Goal: Information Seeking & Learning: Stay updated

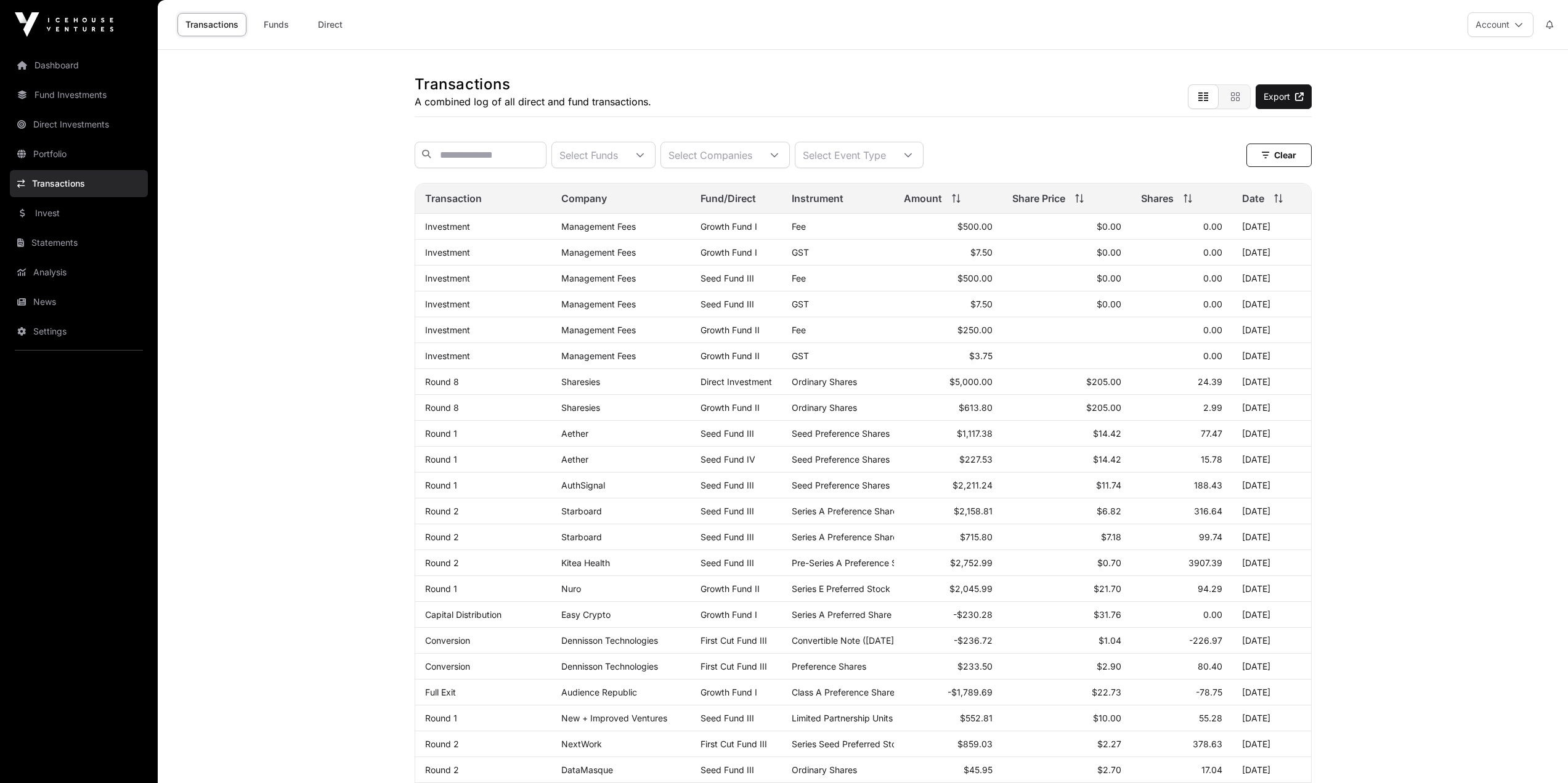
click at [69, 310] on link "News" at bounding box center [78, 301] width 138 height 27
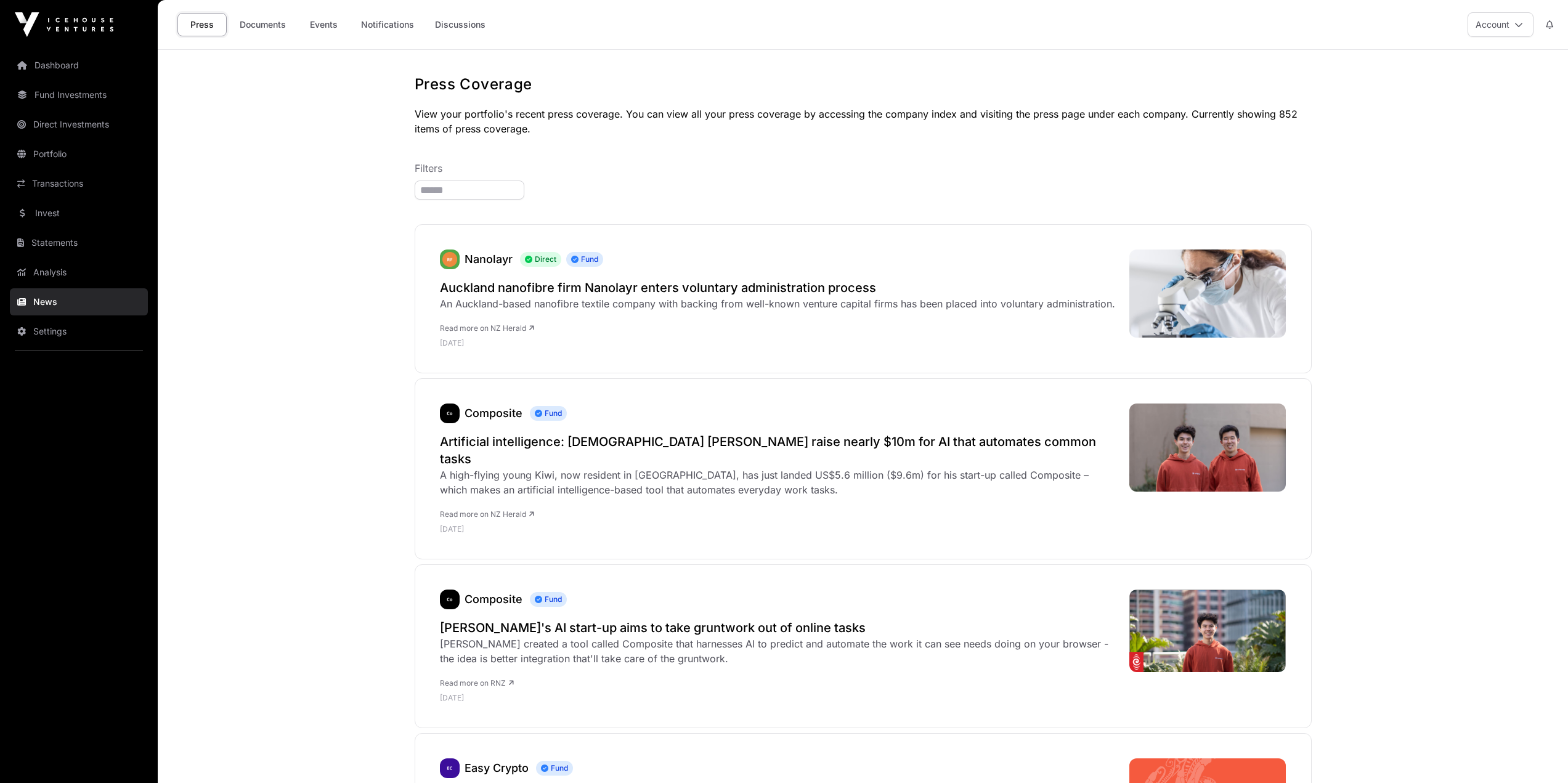
click at [676, 286] on h2 "Auckland nanofibre firm Nanolayr enters voluntary administration process" at bounding box center [777, 287] width 675 height 17
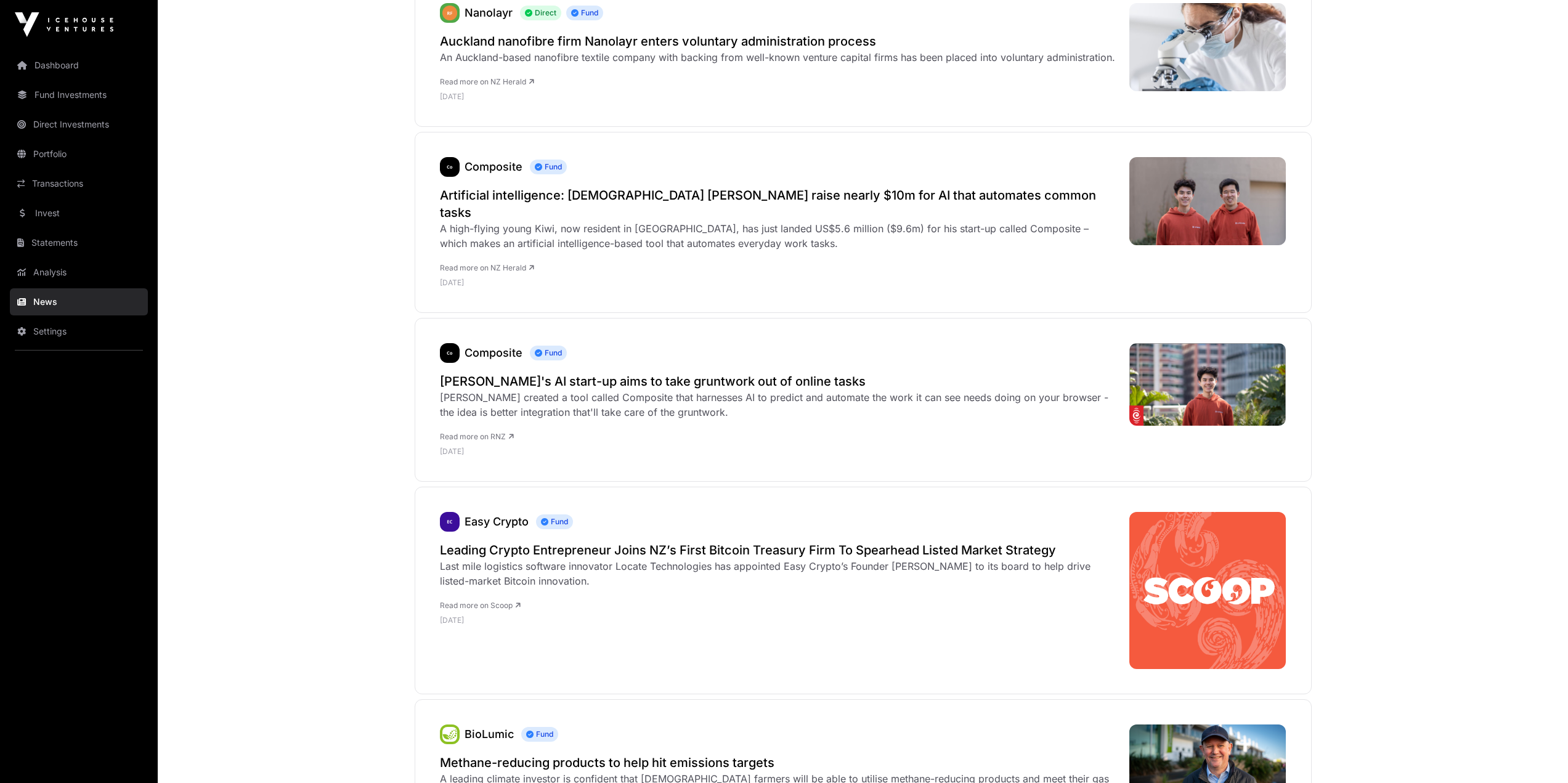
click at [596, 542] on h2 "Leading Crypto Entrepreneur Joins NZ’s First Bitcoin Treasury Firm To Spearhead…" at bounding box center [778, 550] width 677 height 17
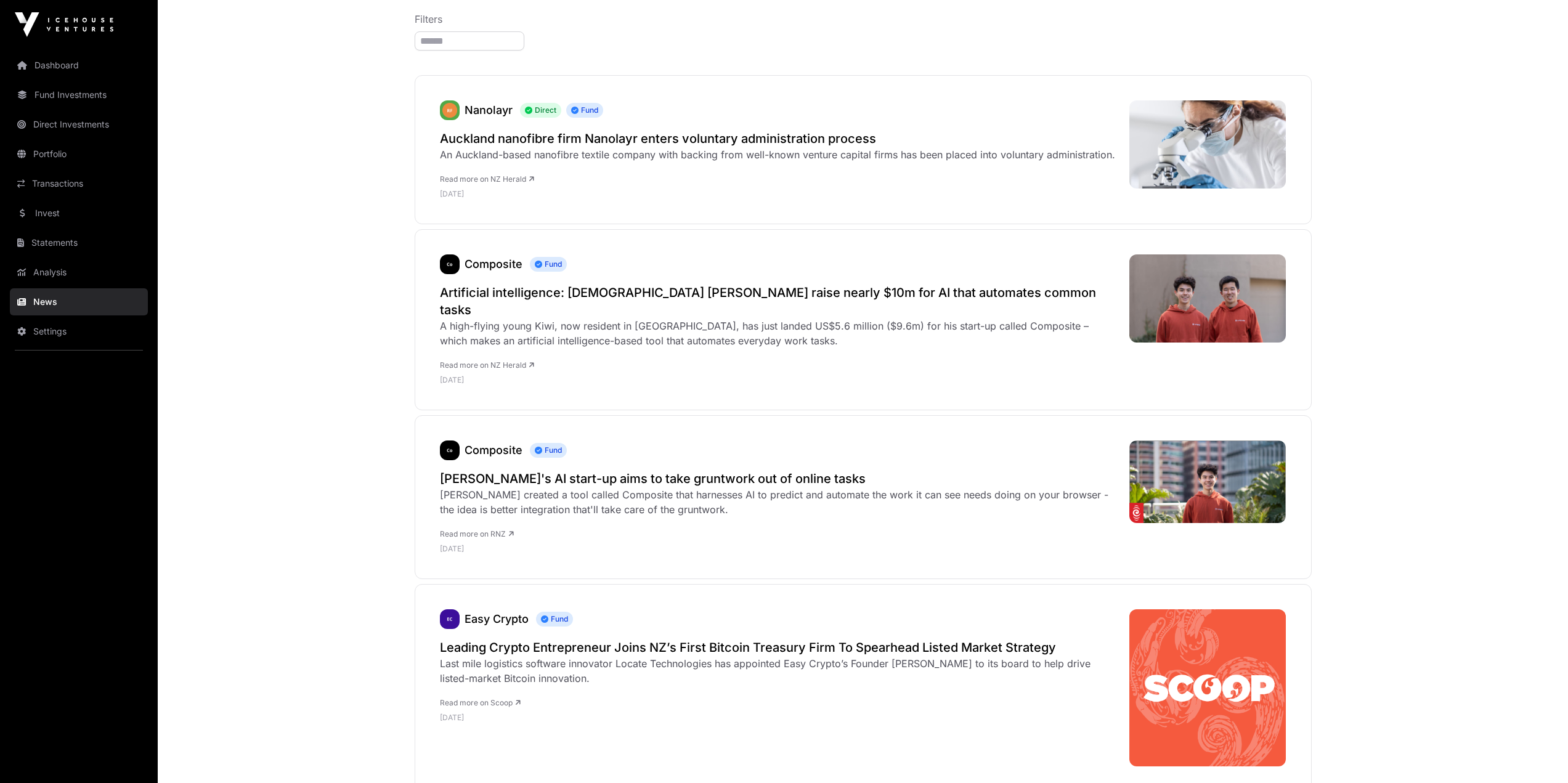
scroll to position [0, 0]
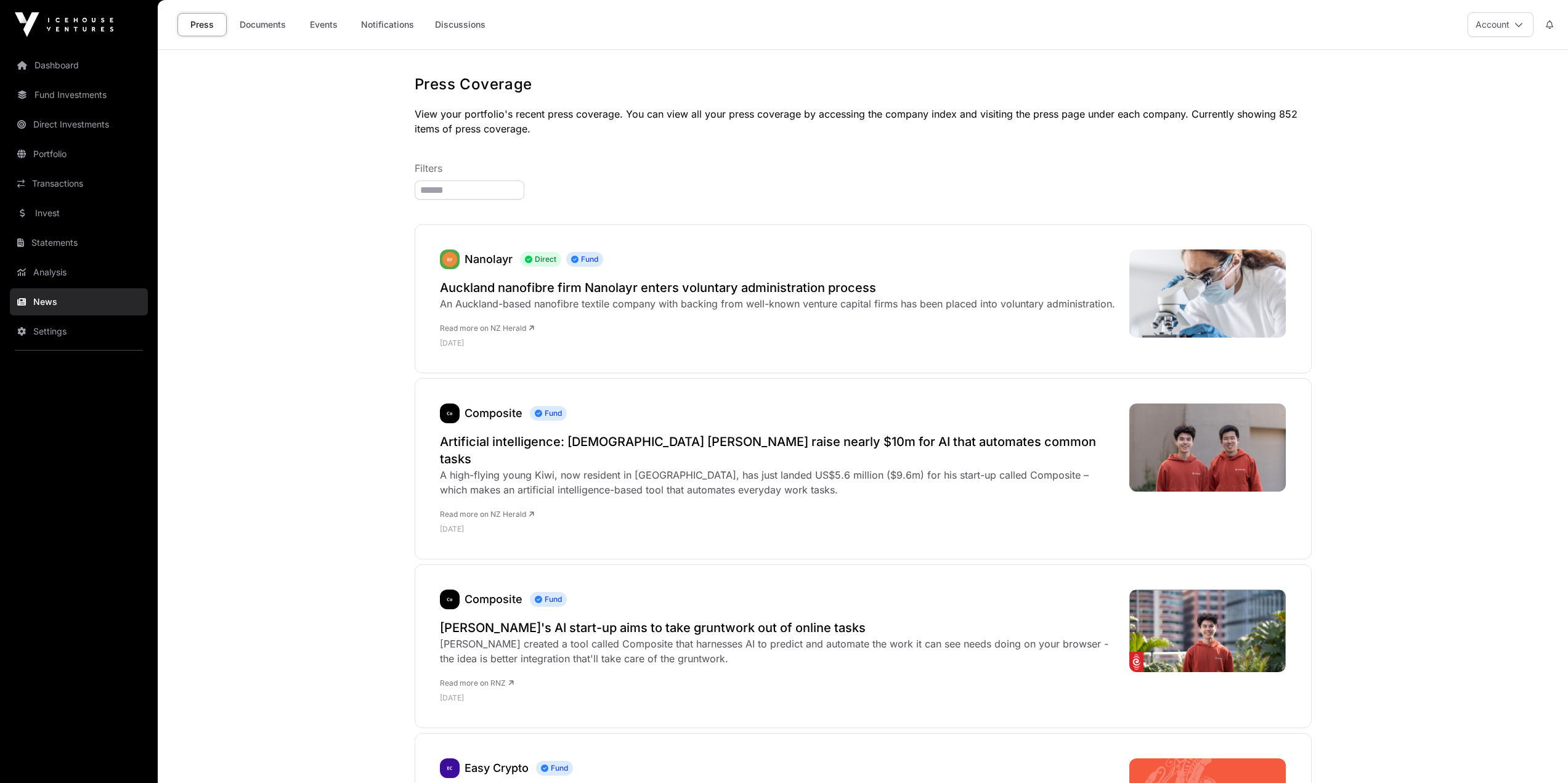
click at [331, 24] on link "Events" at bounding box center [323, 24] width 50 height 23
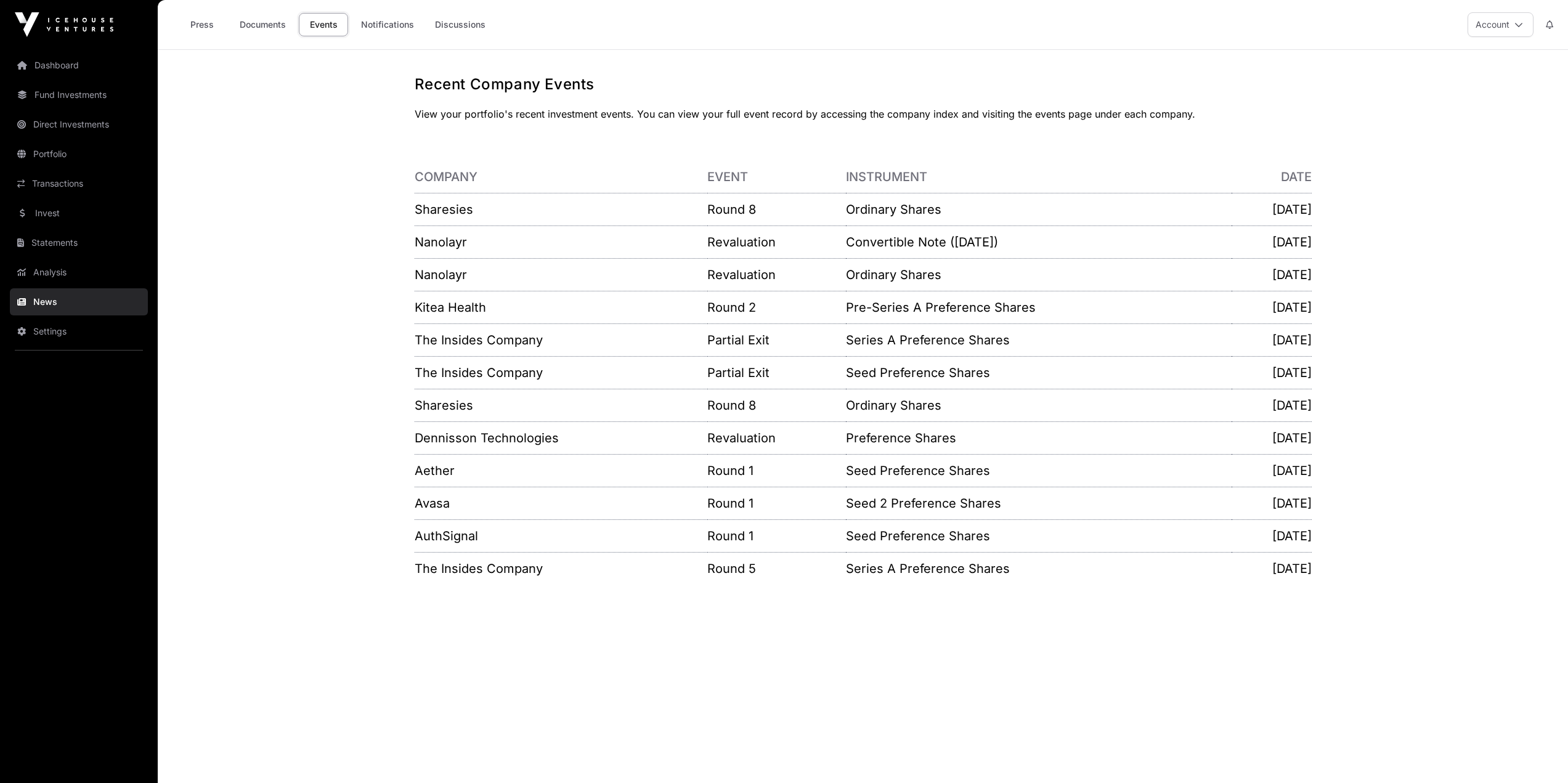
click at [65, 152] on link "Portfolio" at bounding box center [78, 154] width 138 height 27
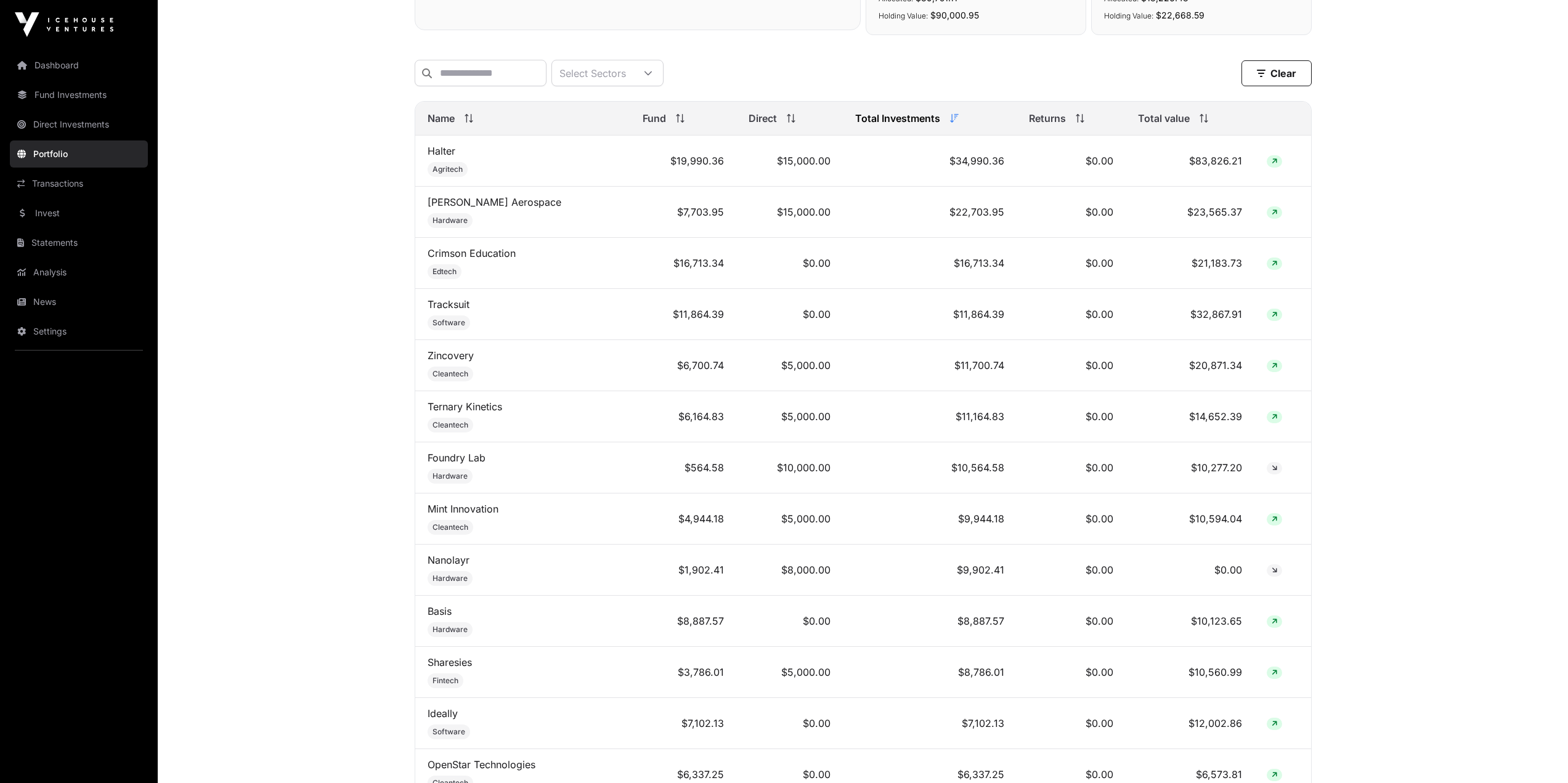
scroll to position [143, 0]
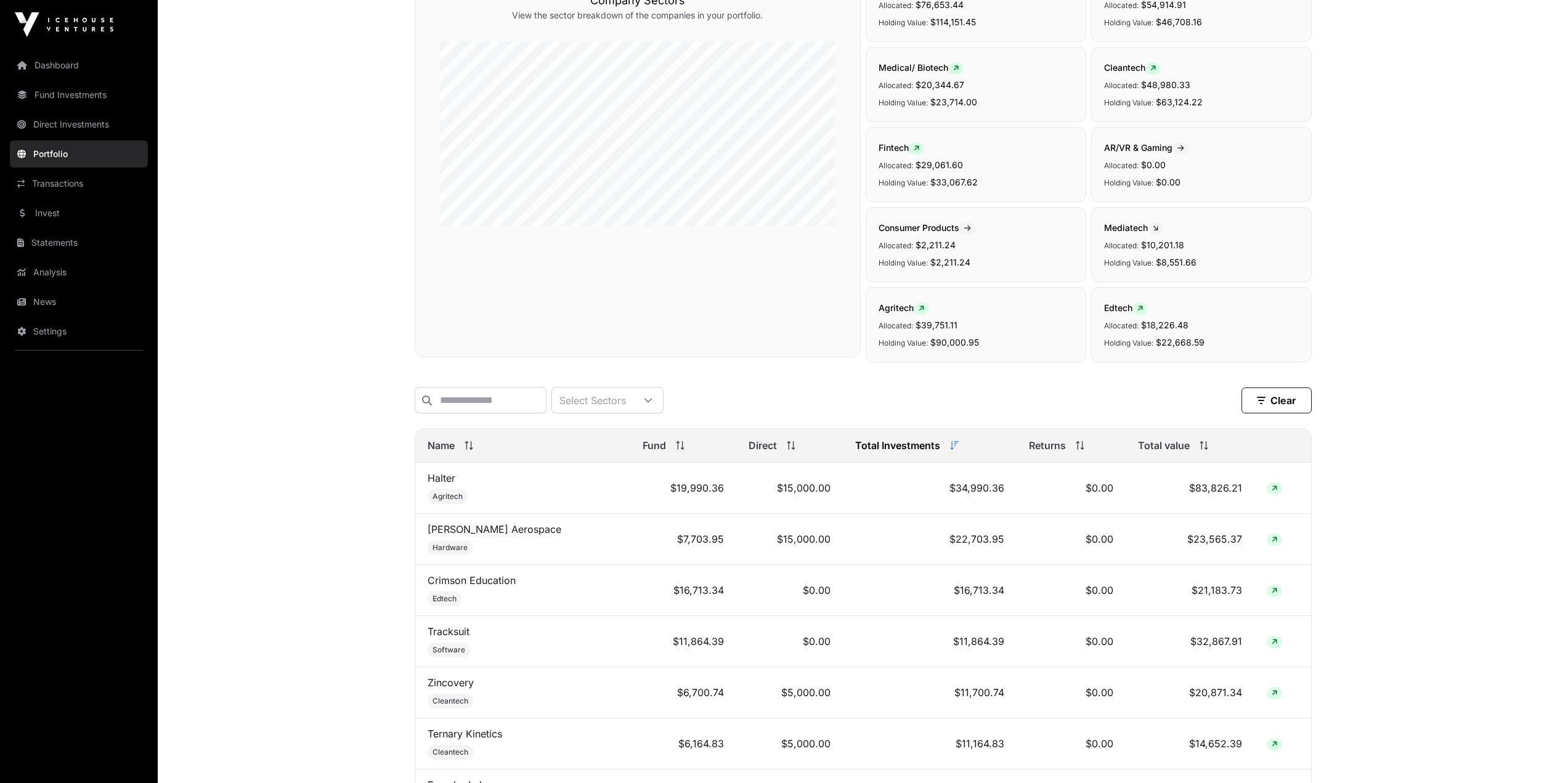
click at [1190, 449] on div "Total value" at bounding box center [1190, 445] width 104 height 15
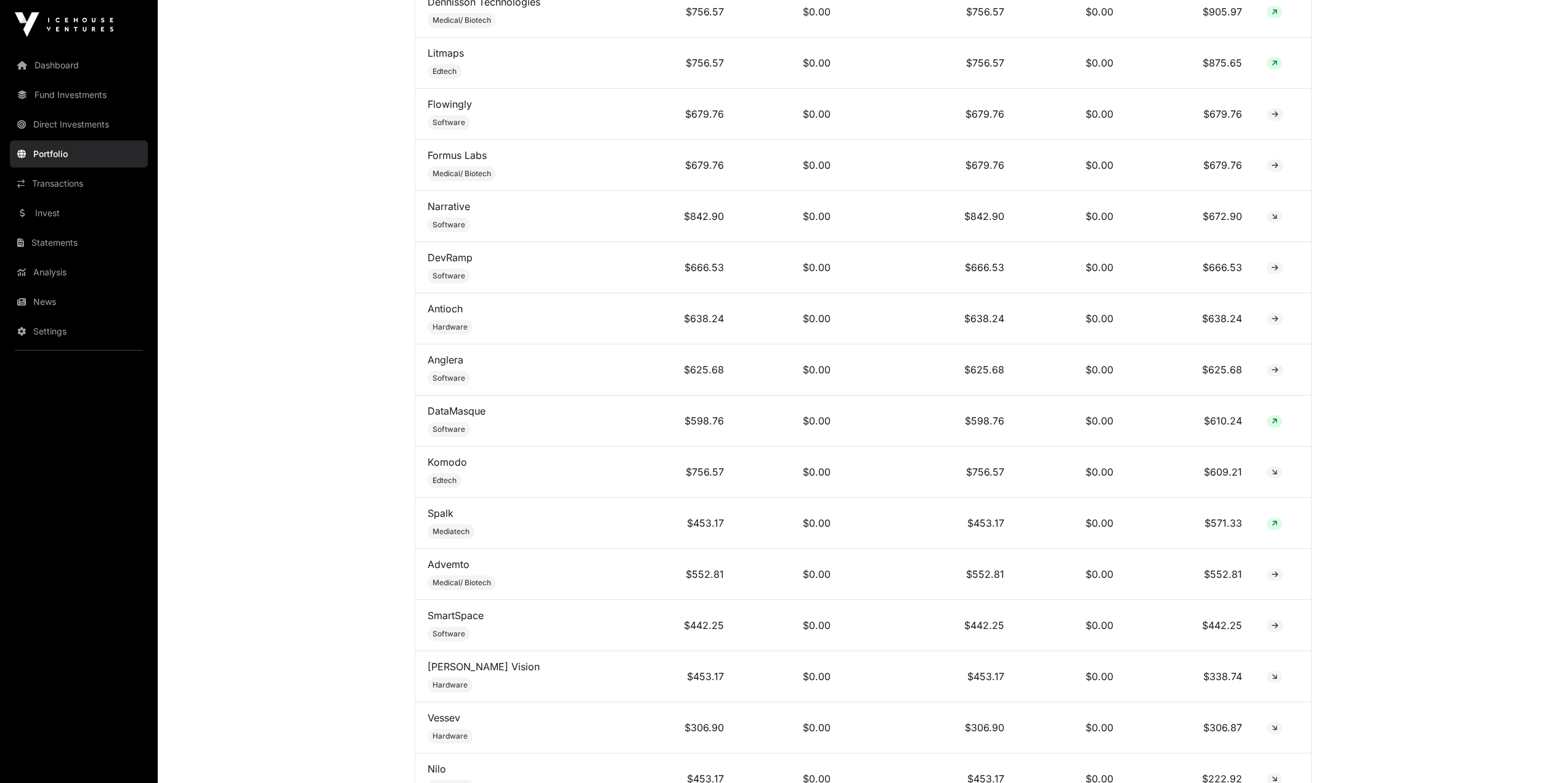
scroll to position [3963, 0]
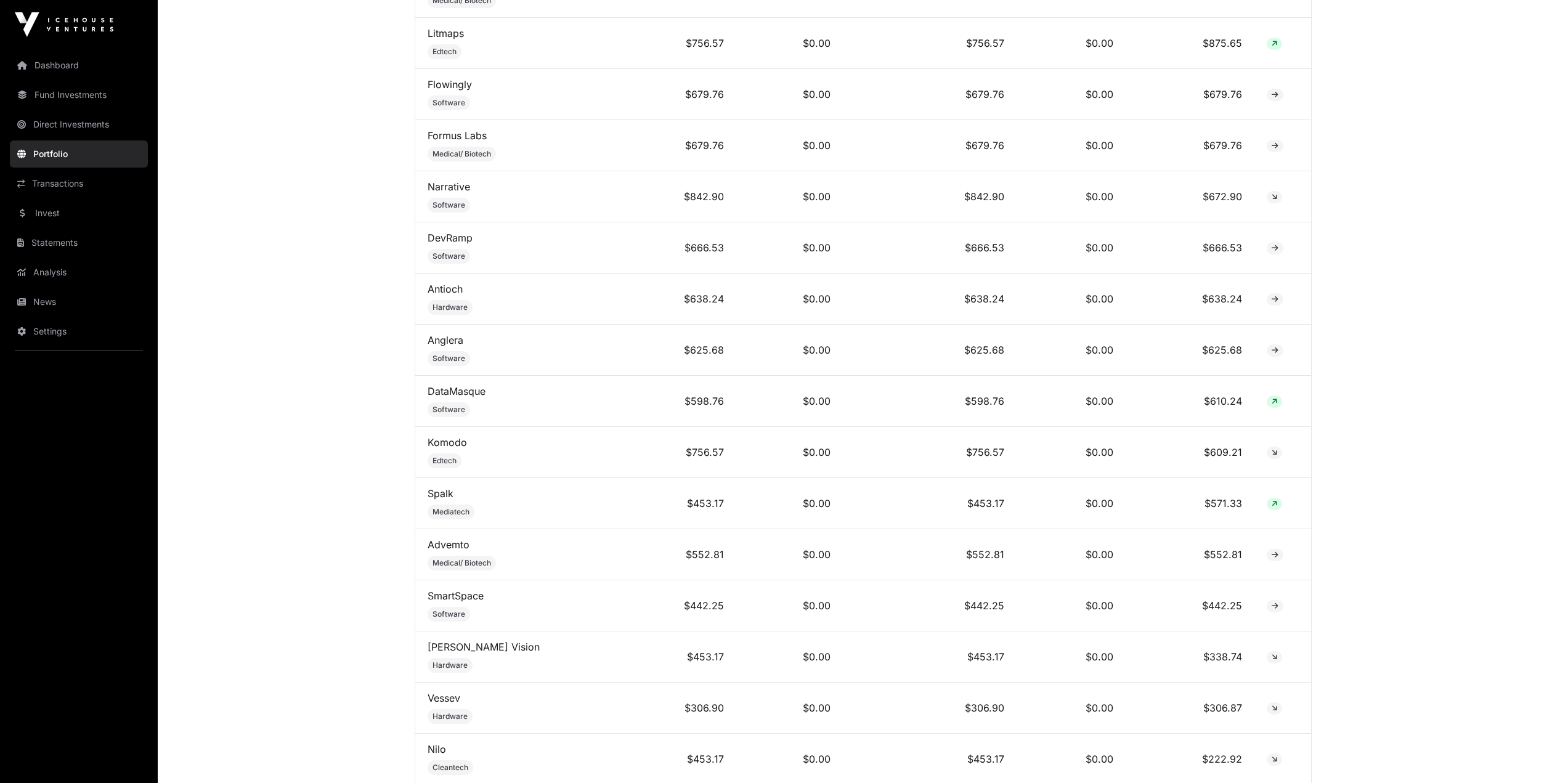
click at [64, 79] on nav "Dashboard Fund Investments Direct Investments Portfolio Transactions Invest Sta…" at bounding box center [79, 412] width 158 height 724
click at [63, 70] on link "Dashboard" at bounding box center [78, 65] width 138 height 27
